Goal: Transaction & Acquisition: Purchase product/service

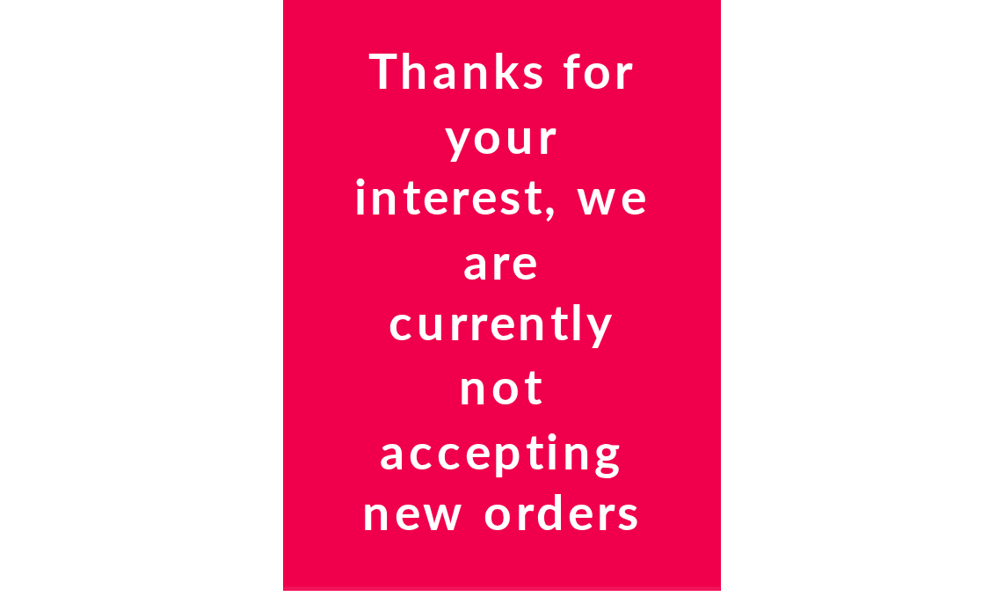
scroll to position [879, 0]
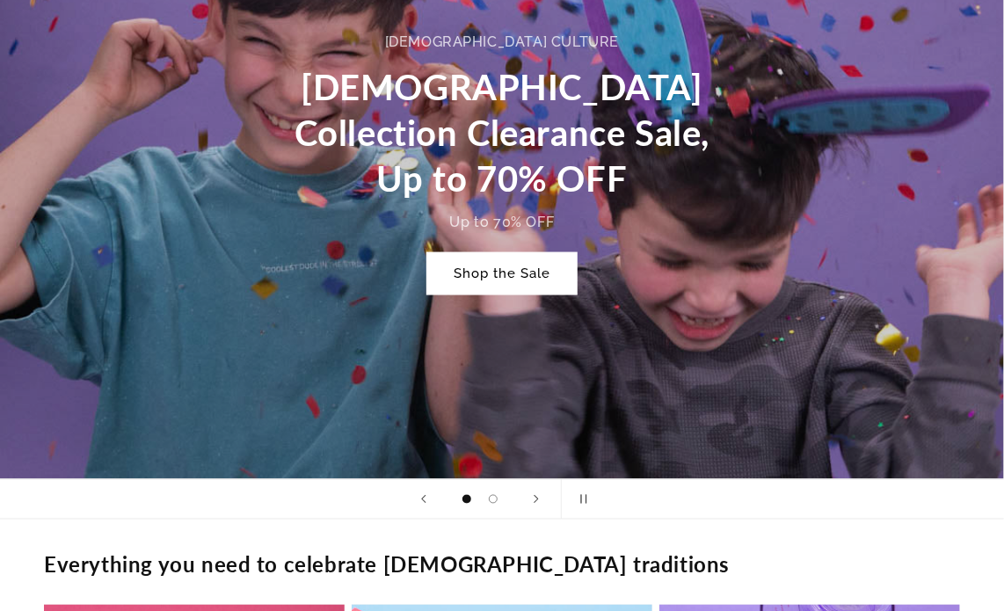
click at [94, 132] on link "Shop the Sale" at bounding box center [501, 273] width 149 height 41
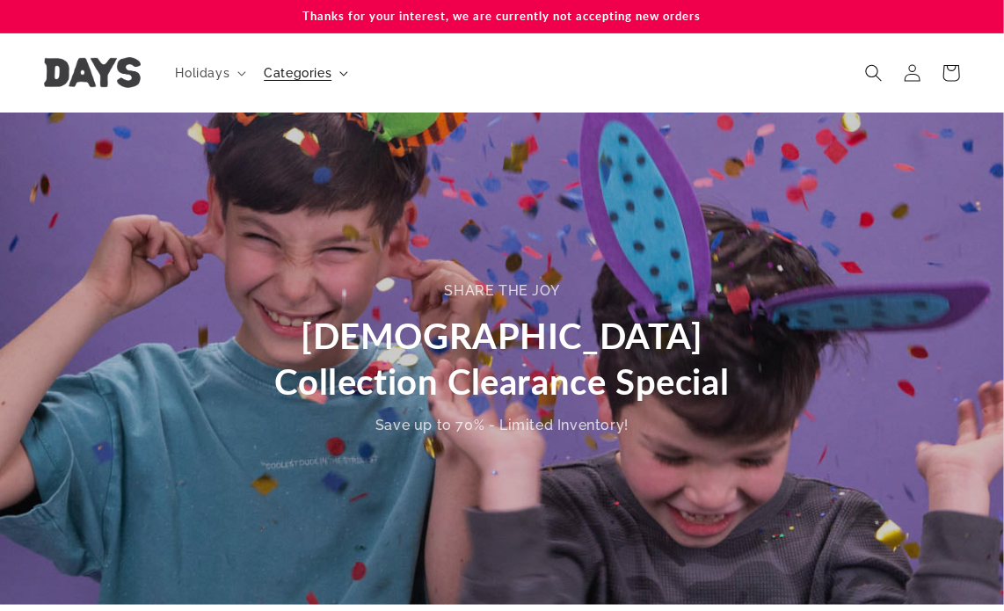
click at [352, 73] on summary "Categories" at bounding box center [304, 73] width 102 height 37
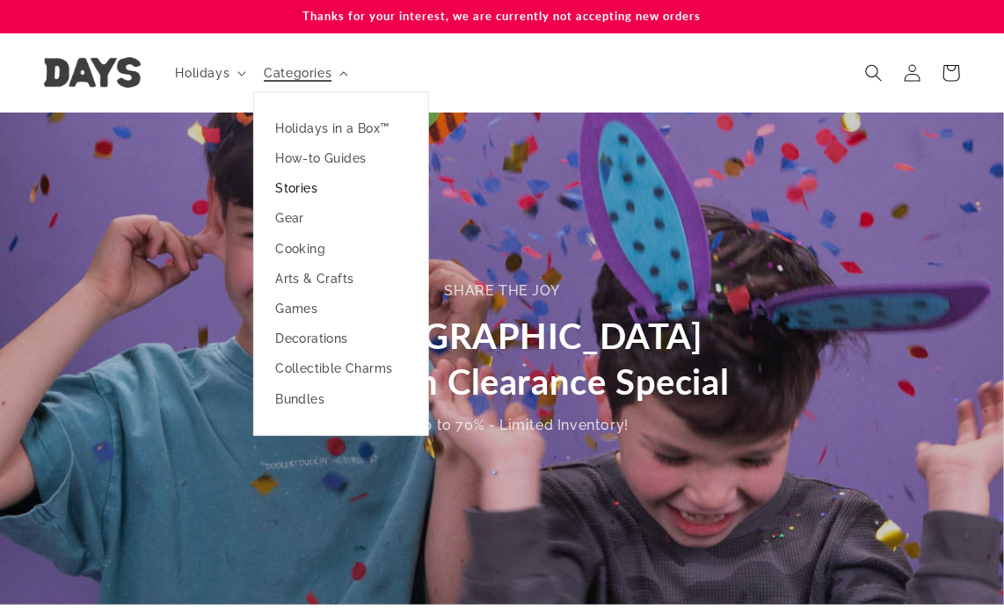
click at [308, 189] on link "Stories" at bounding box center [341, 188] width 174 height 30
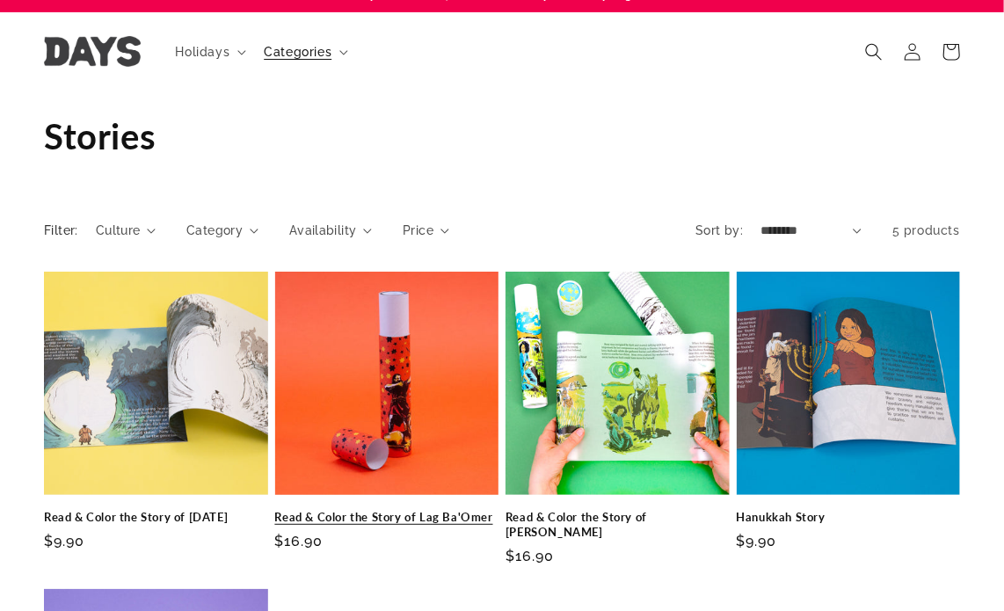
scroll to position [88, 0]
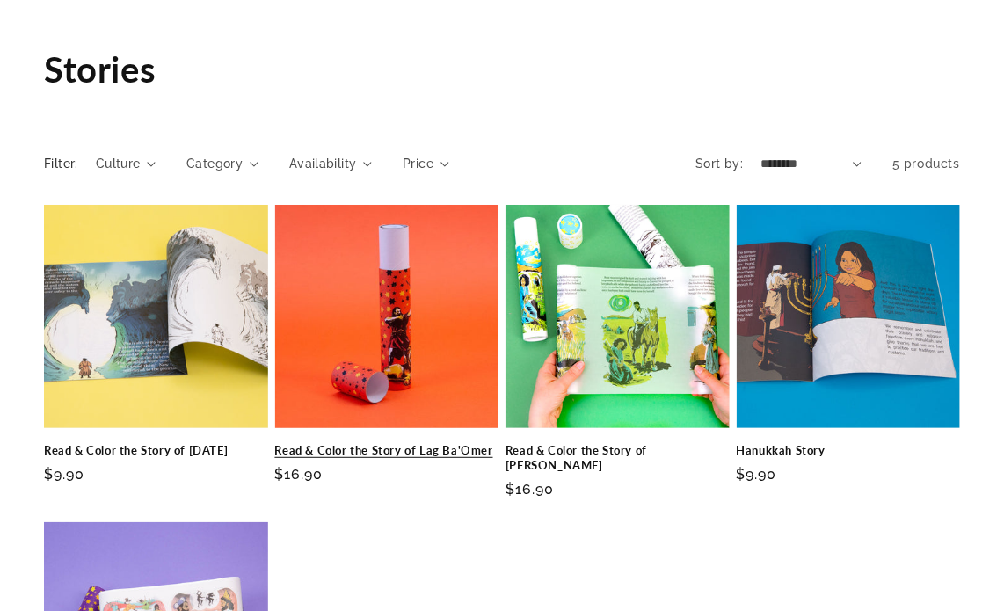
click at [380, 443] on link "Read & Color the Story of Lag Ba'Omer" at bounding box center [387, 450] width 224 height 15
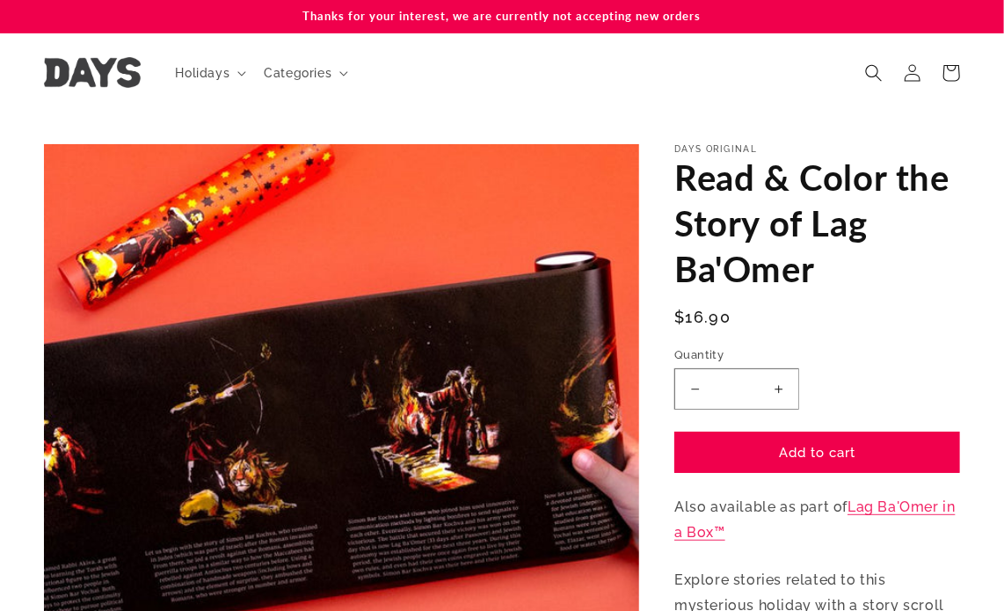
click at [777, 398] on button "Increase quantity for Read &amp; Color the Story of Lag Ba&#39;[PERSON_NAME]" at bounding box center [779, 388] width 40 height 41
click at [779, 396] on button "Increase quantity for Read &amp; Color the Story of Lag Ba&#39;[PERSON_NAME]" at bounding box center [779, 388] width 40 height 41
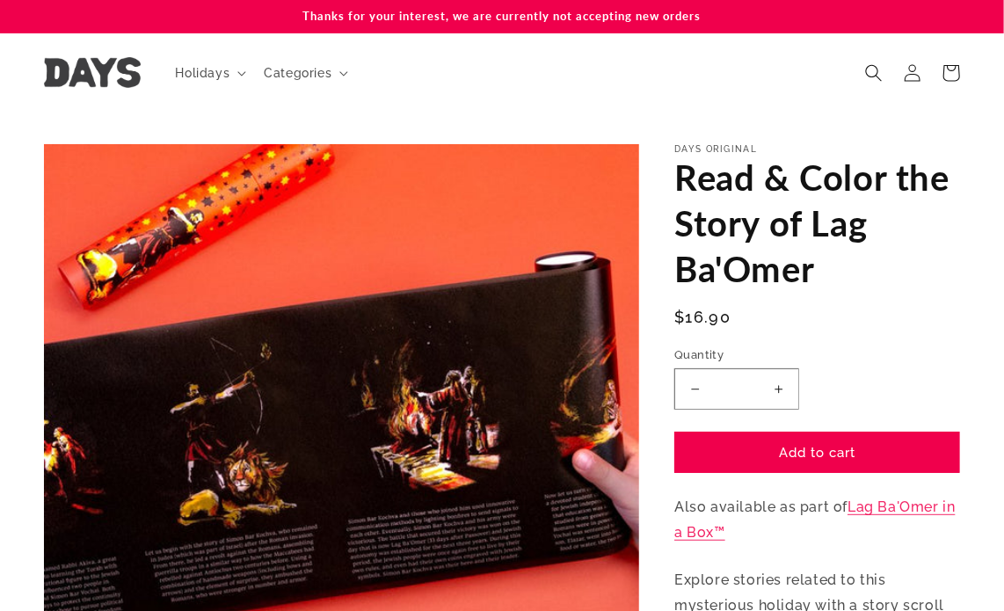
drag, startPoint x: 779, startPoint y: 396, endPoint x: 785, endPoint y: 413, distance: 18.6
click at [781, 398] on button "Increase quantity for Read &amp; Color the Story of Lag Ba&#39;[PERSON_NAME]" at bounding box center [779, 388] width 40 height 41
type input "*"
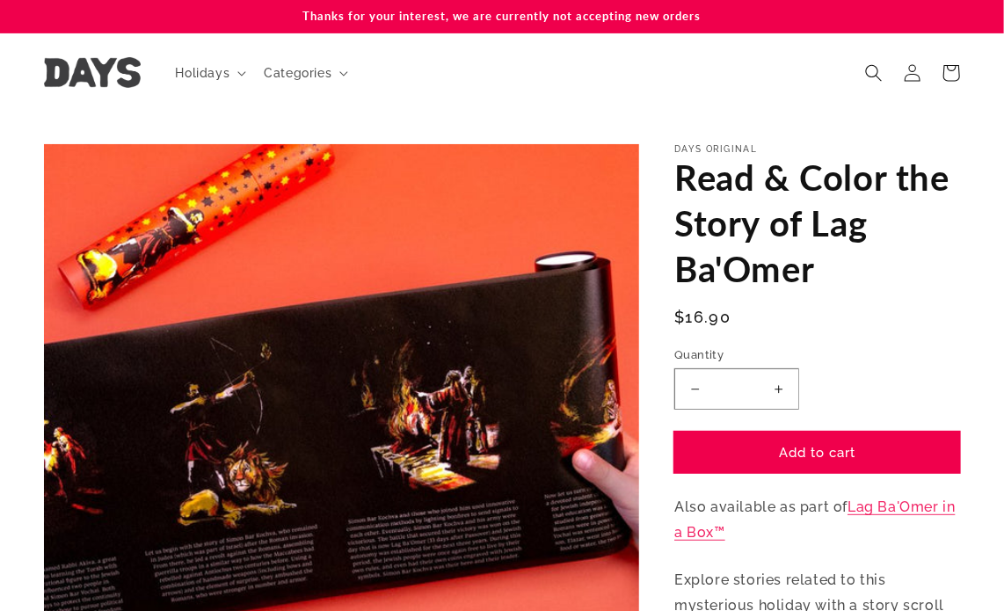
click at [811, 442] on button "Add to cart" at bounding box center [817, 452] width 286 height 41
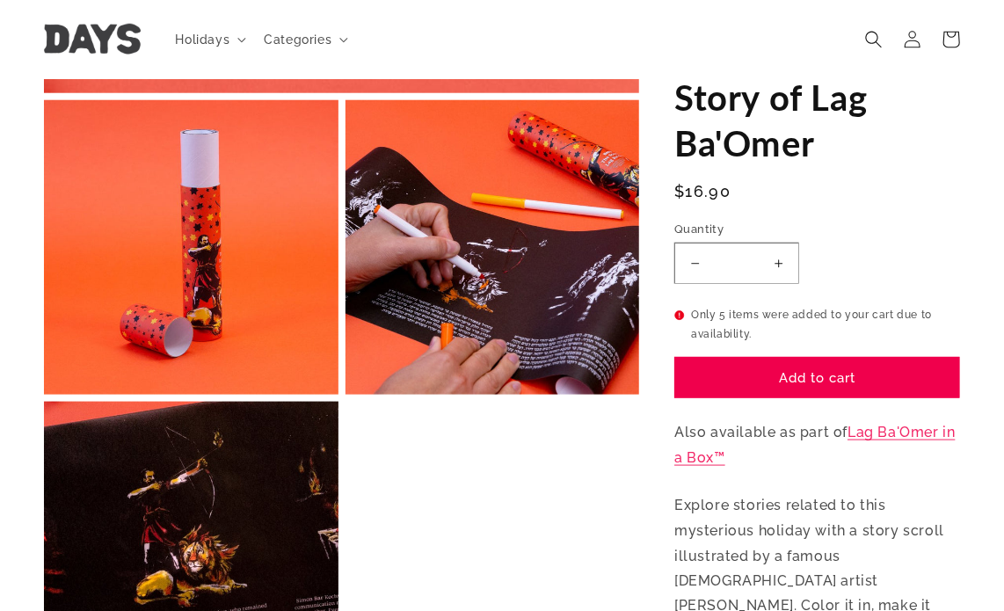
scroll to position [453, 0]
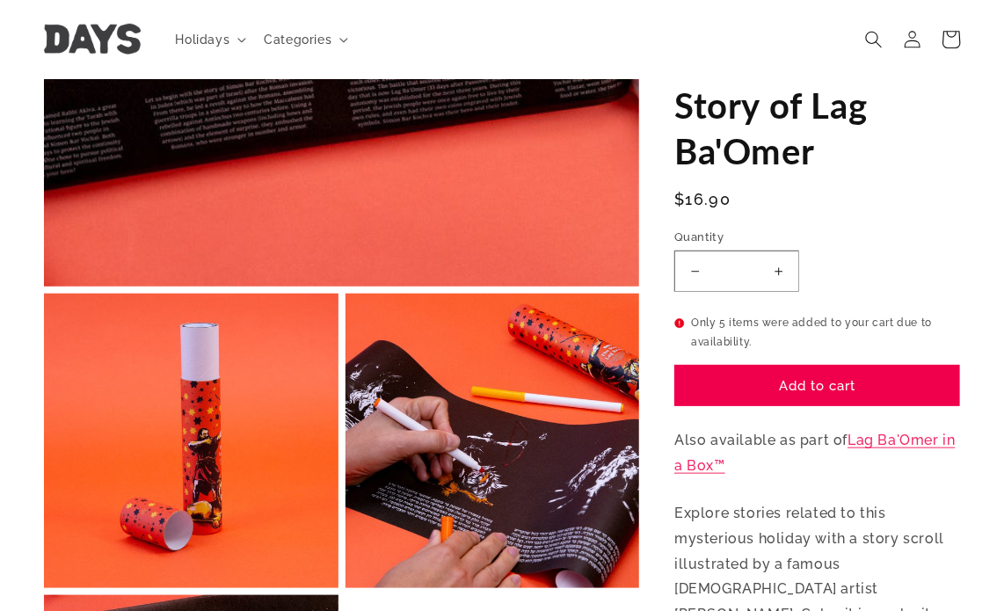
click at [957, 38] on icon at bounding box center [950, 38] width 41 height 41
click at [950, 64] on header "Holidays Holidays [GEOGRAPHIC_DATA] [DATE] [GEOGRAPHIC_DATA] Lag Ba'Omer" at bounding box center [502, 39] width 1004 height 79
